Goal: Task Accomplishment & Management: Manage account settings

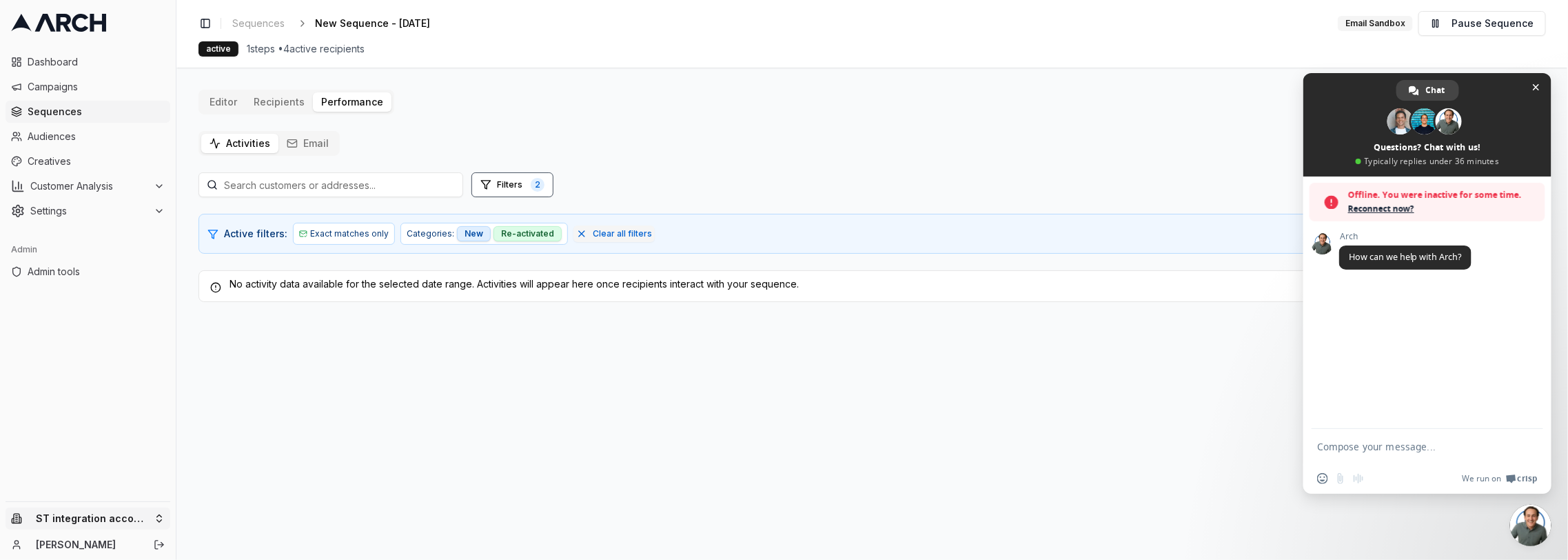
click at [141, 516] on html "Dashboard Campaigns Sequences Audiences Creatives Customer Analysis Settings Ad…" at bounding box center [784, 280] width 1568 height 560
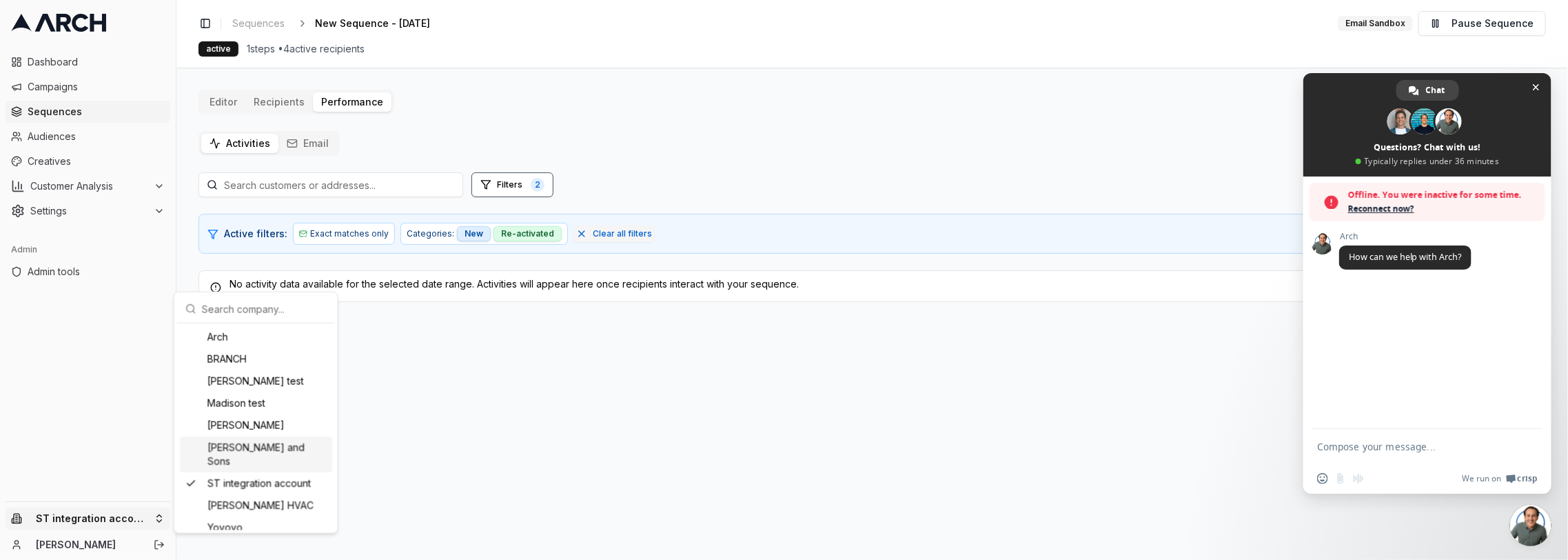
click at [284, 454] on div "[PERSON_NAME] and Sons" at bounding box center [256, 454] width 153 height 36
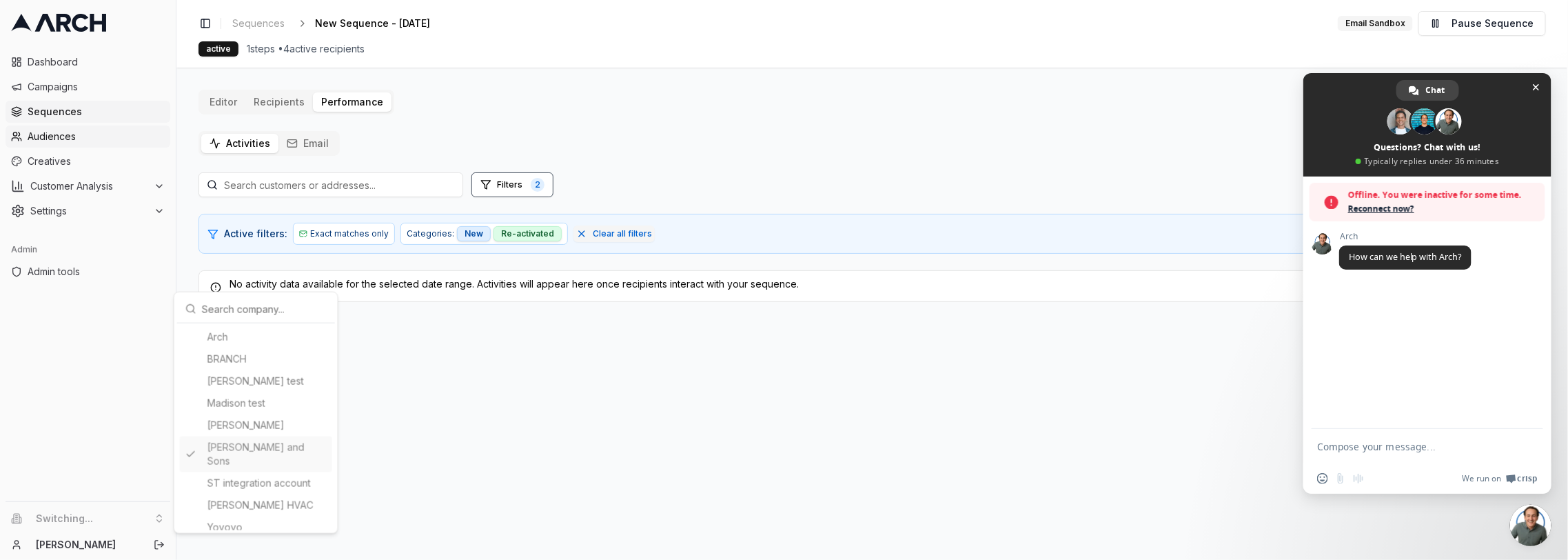
click at [82, 136] on html "Dashboard Campaigns Sequences Audiences Creatives Customer Analysis Settings Ad…" at bounding box center [784, 280] width 1568 height 560
click at [160, 545] on icon "Log out" at bounding box center [158, 544] width 11 height 11
